Goal: Navigation & Orientation: Find specific page/section

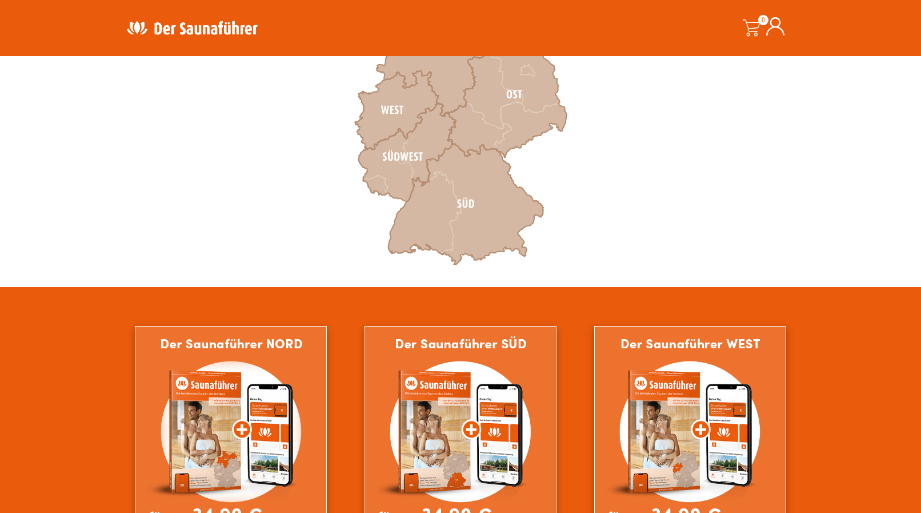
scroll to position [503, 0]
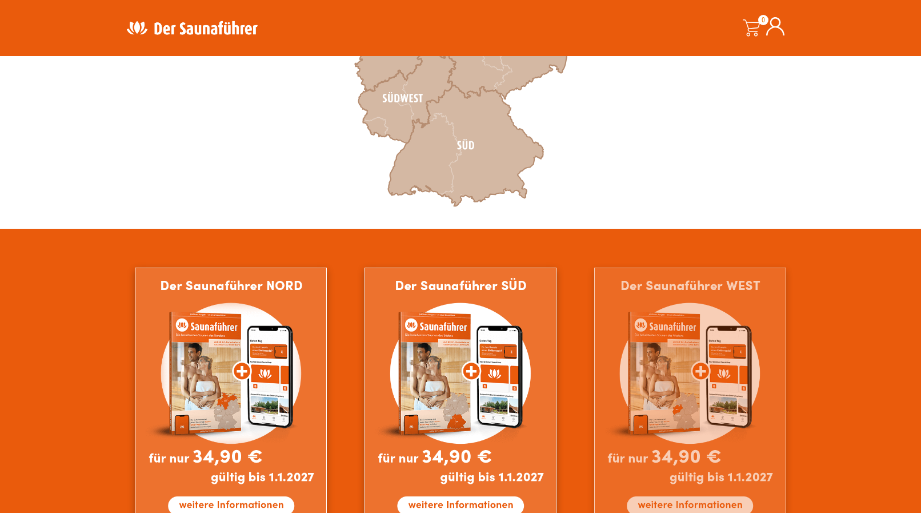
click at [698, 344] on img at bounding box center [690, 397] width 192 height 261
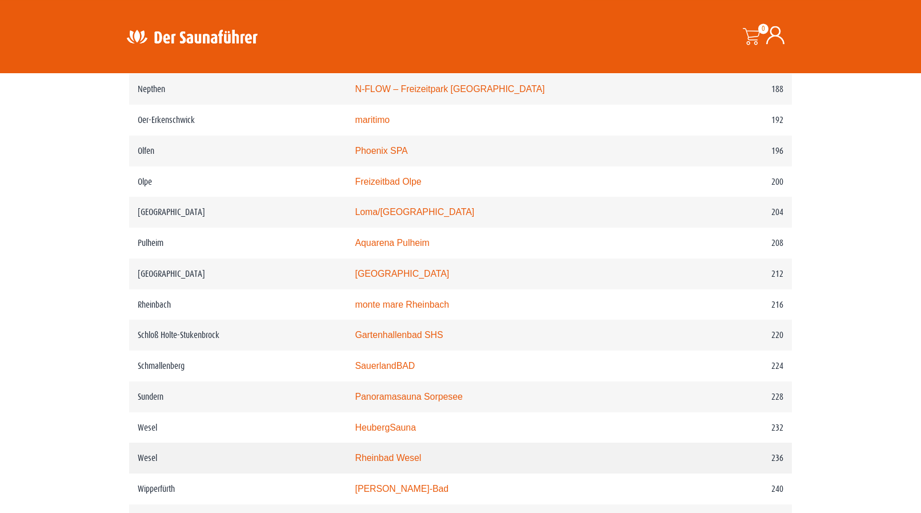
scroll to position [1865, 0]
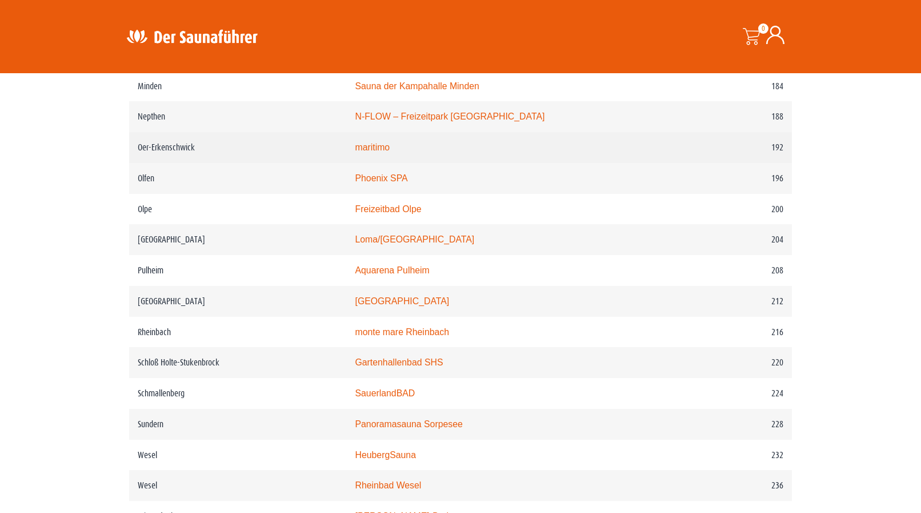
click at [390, 152] on link "maritimo" at bounding box center [372, 147] width 35 height 10
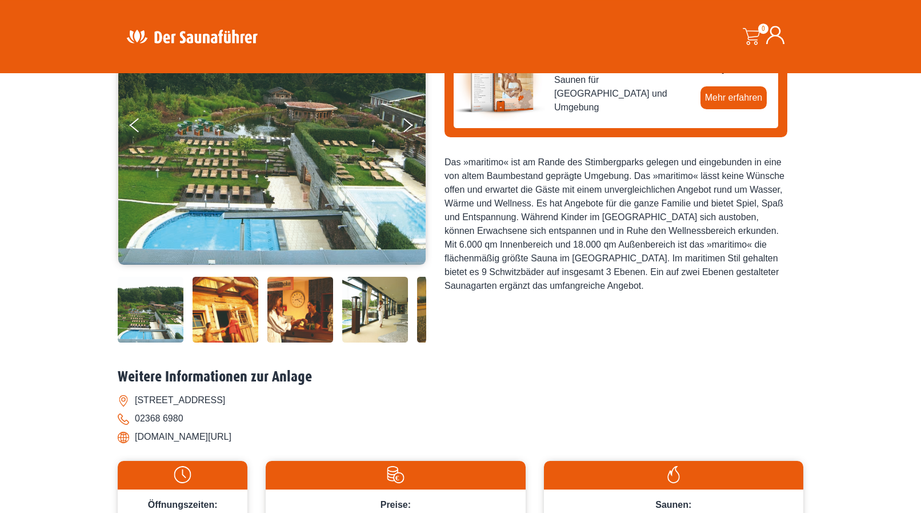
scroll to position [73, 0]
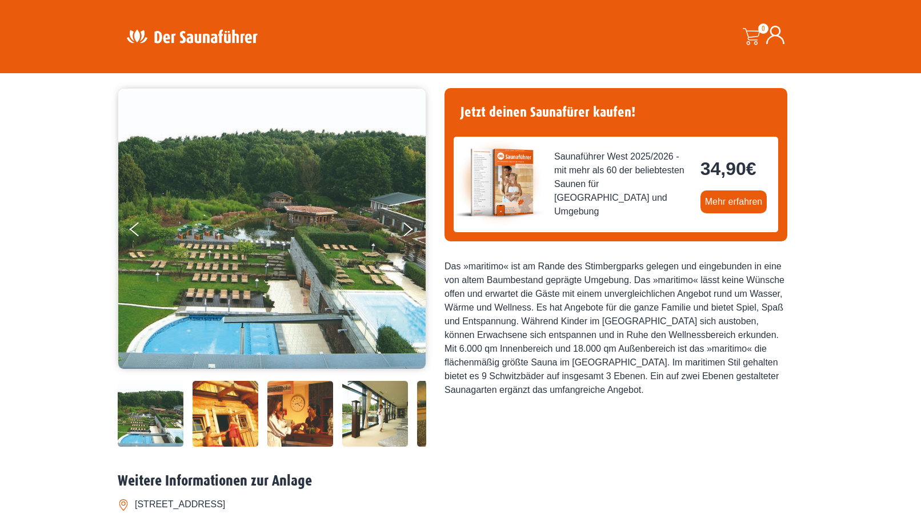
click at [89, 221] on div "Startseite » Oer-Erkenschwick – maritimo WellnessResort Oer-Erkenschwick – mari…" at bounding box center [460, 426] width 921 height 802
click at [819, 427] on div "Startseite » Oer-Erkenschwick – maritimo WellnessResort Oer-Erkenschwick – mari…" at bounding box center [460, 426] width 921 height 802
